Goal: Navigation & Orientation: Understand site structure

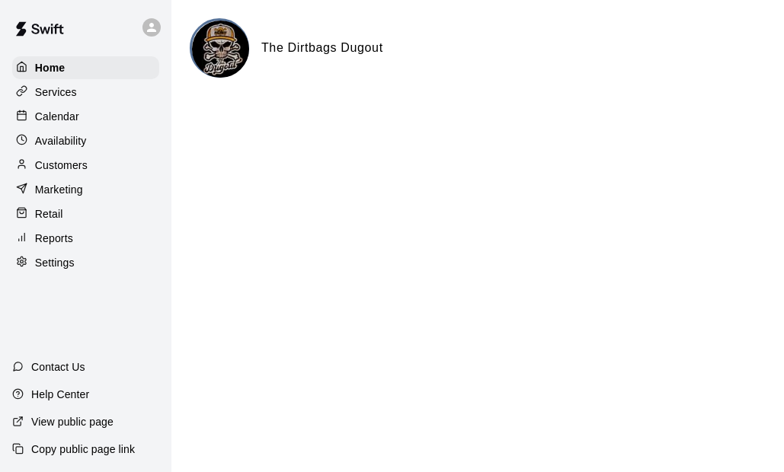
click at [77, 197] on p "Marketing" at bounding box center [59, 189] width 48 height 15
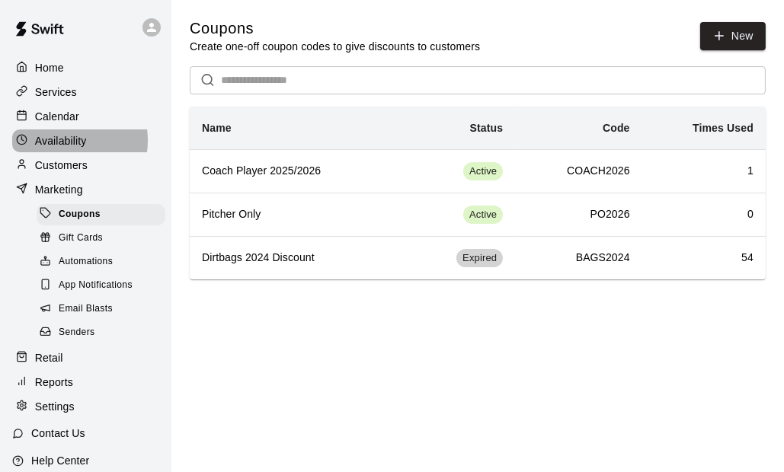
click at [65, 143] on p "Availability" at bounding box center [61, 140] width 52 height 15
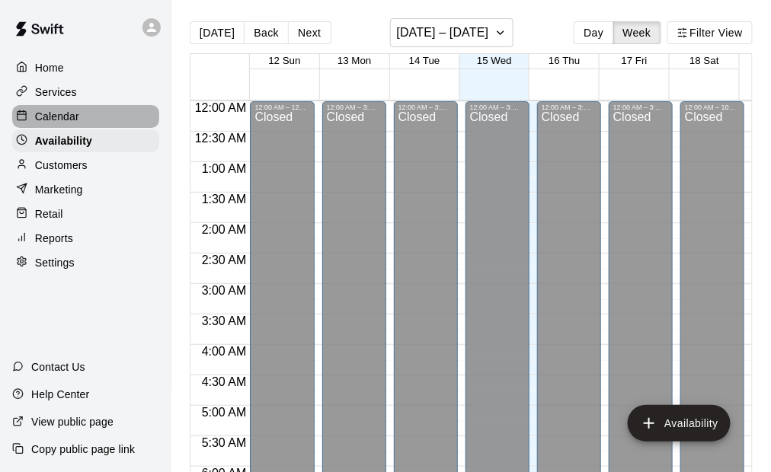
click at [53, 114] on p "Calendar" at bounding box center [57, 116] width 44 height 15
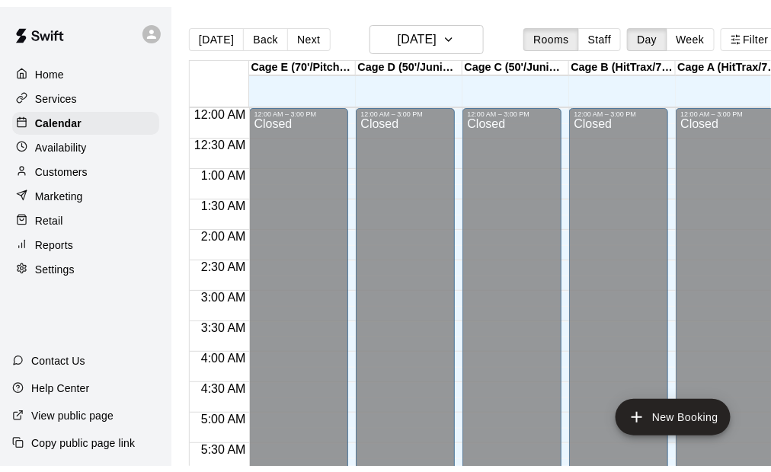
scroll to position [591, 0]
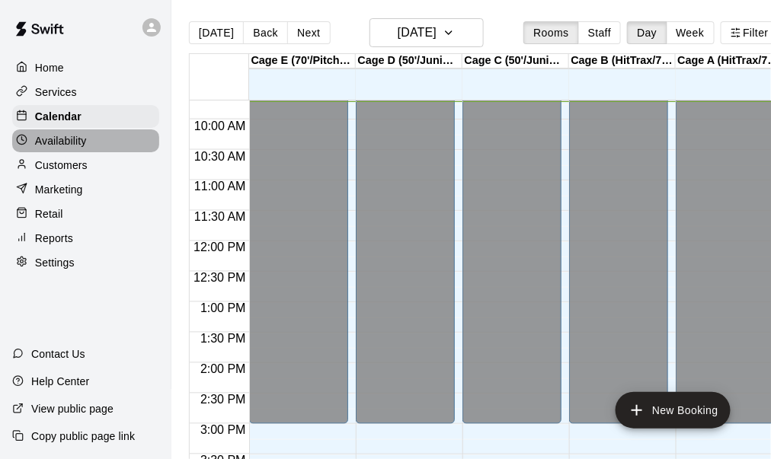
click at [61, 138] on p "Availability" at bounding box center [61, 140] width 52 height 15
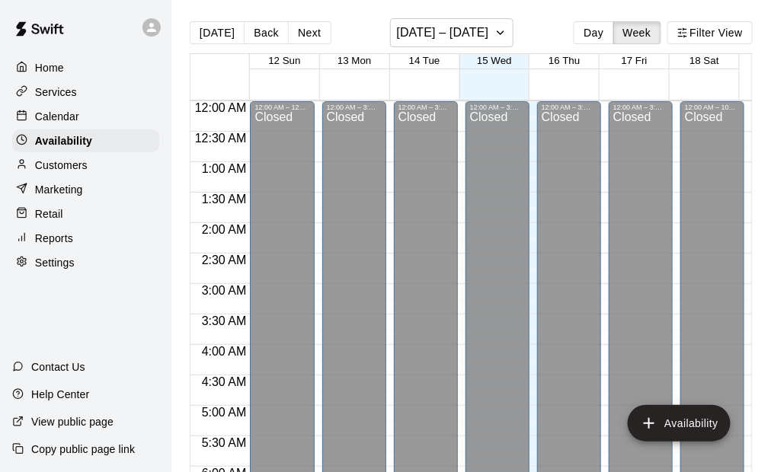
scroll to position [591, 0]
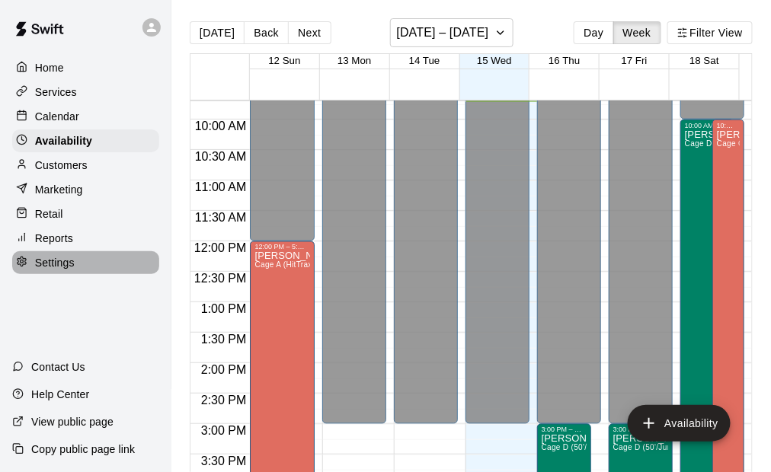
click at [61, 270] on p "Settings" at bounding box center [55, 262] width 40 height 15
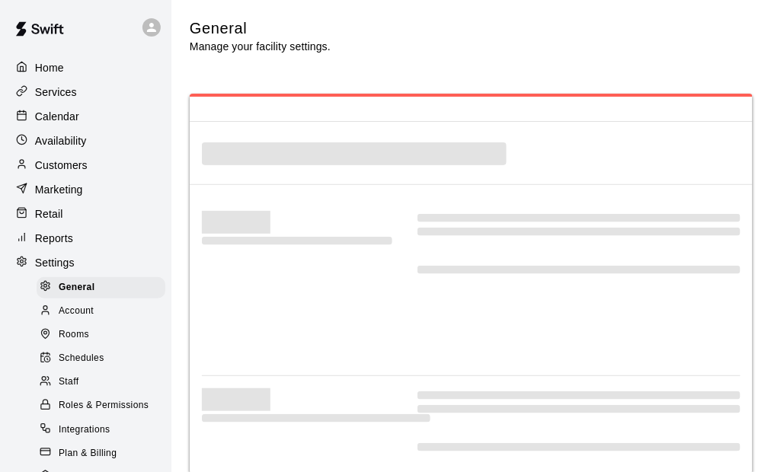
select select "**"
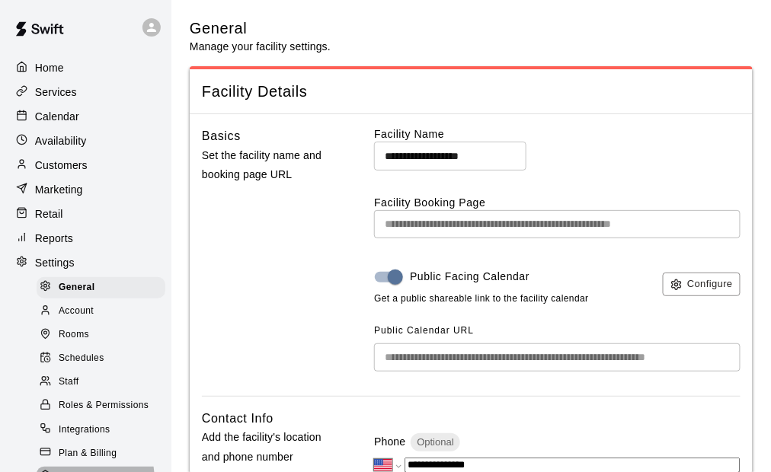
click at [66, 470] on span "Payouts" at bounding box center [76, 477] width 35 height 15
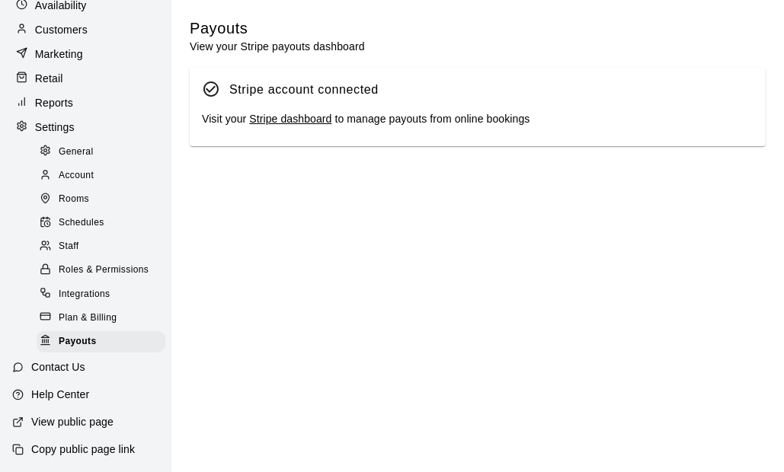
click at [262, 119] on link "Stripe dashboard" at bounding box center [290, 119] width 82 height 12
